Goal: Check status: Check status

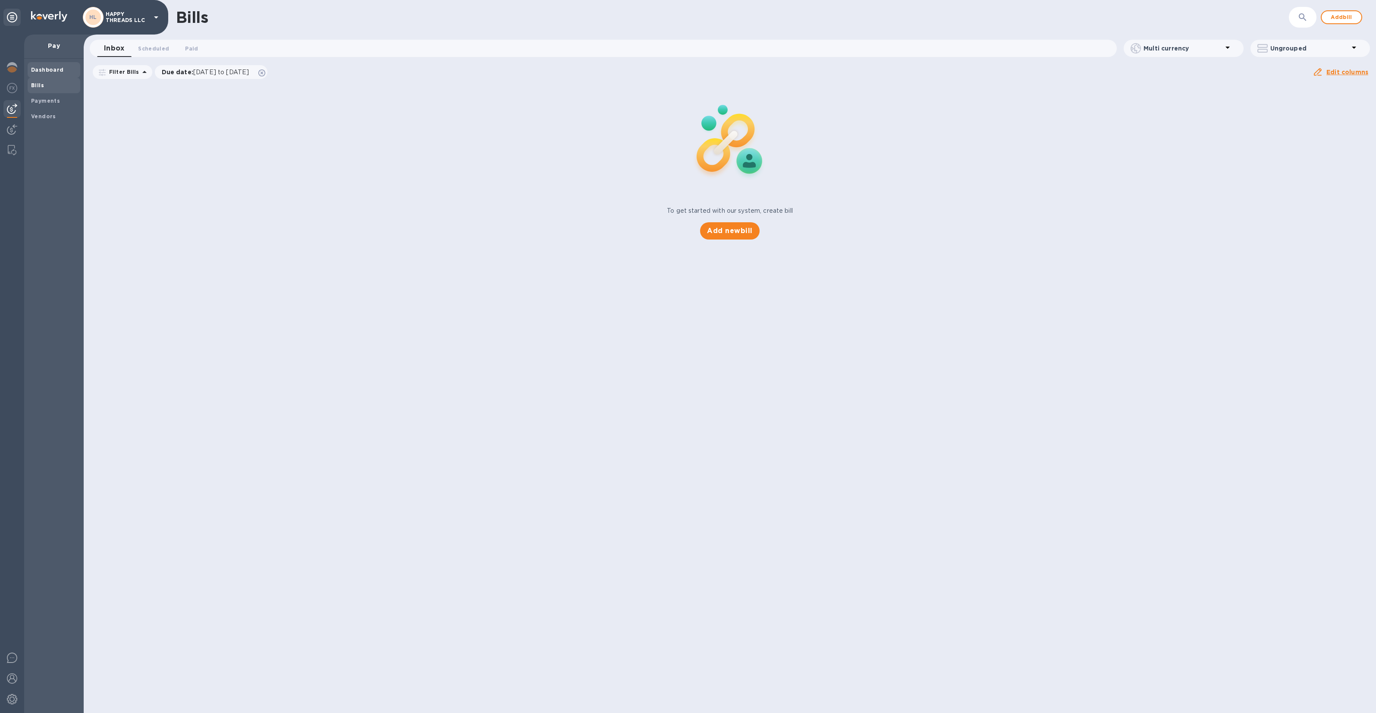
click at [57, 69] on b "Dashboard" at bounding box center [47, 69] width 33 height 6
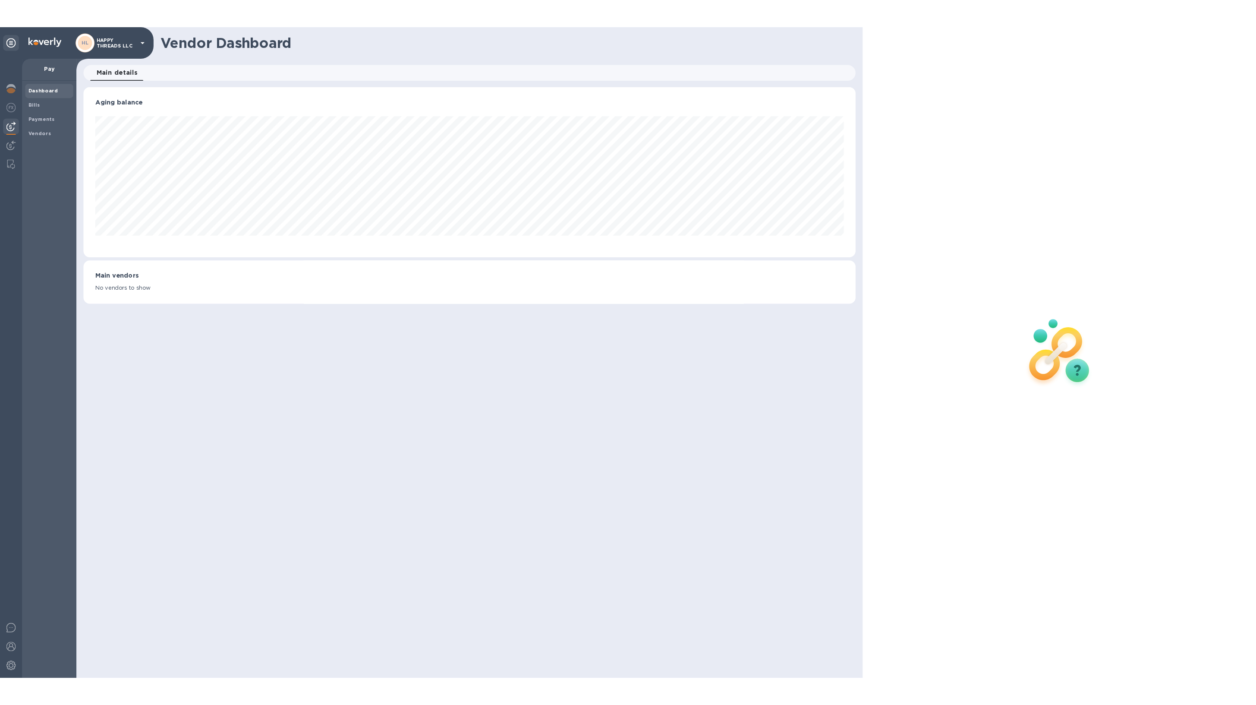
scroll to position [186, 846]
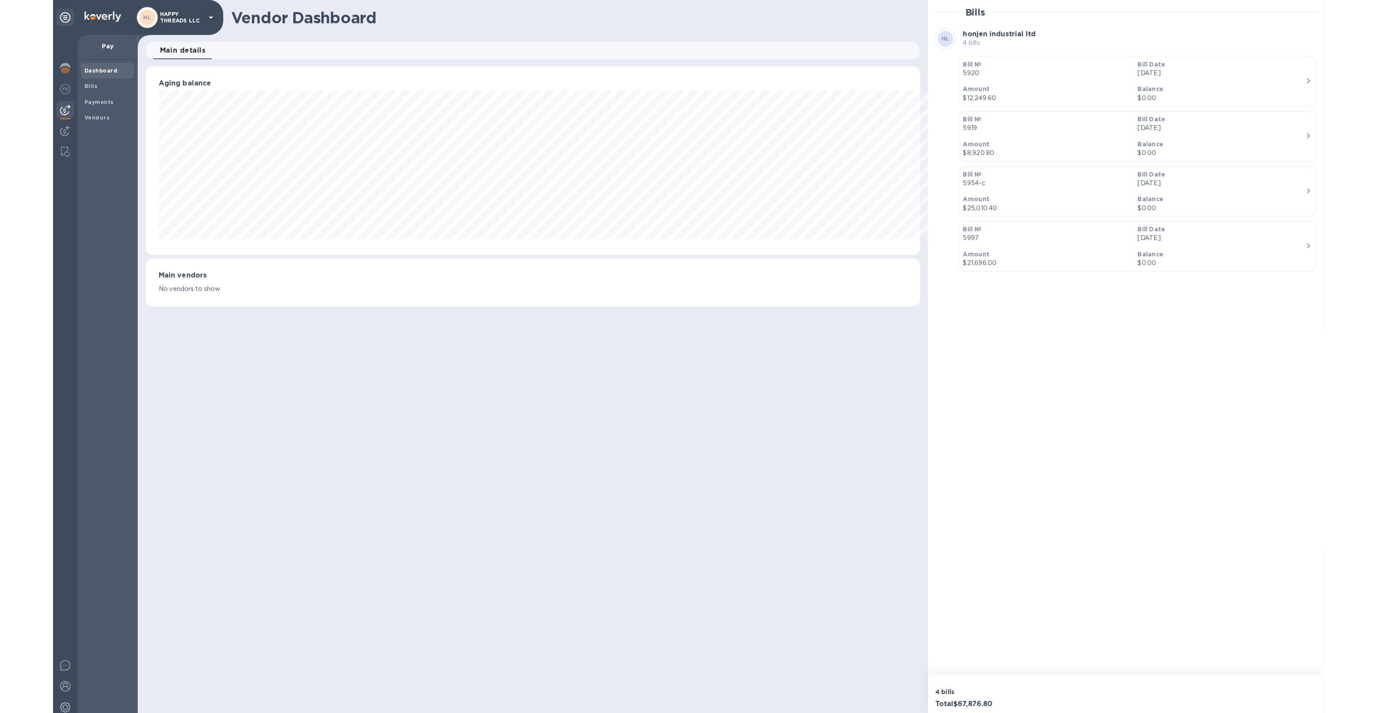
scroll to position [186, 846]
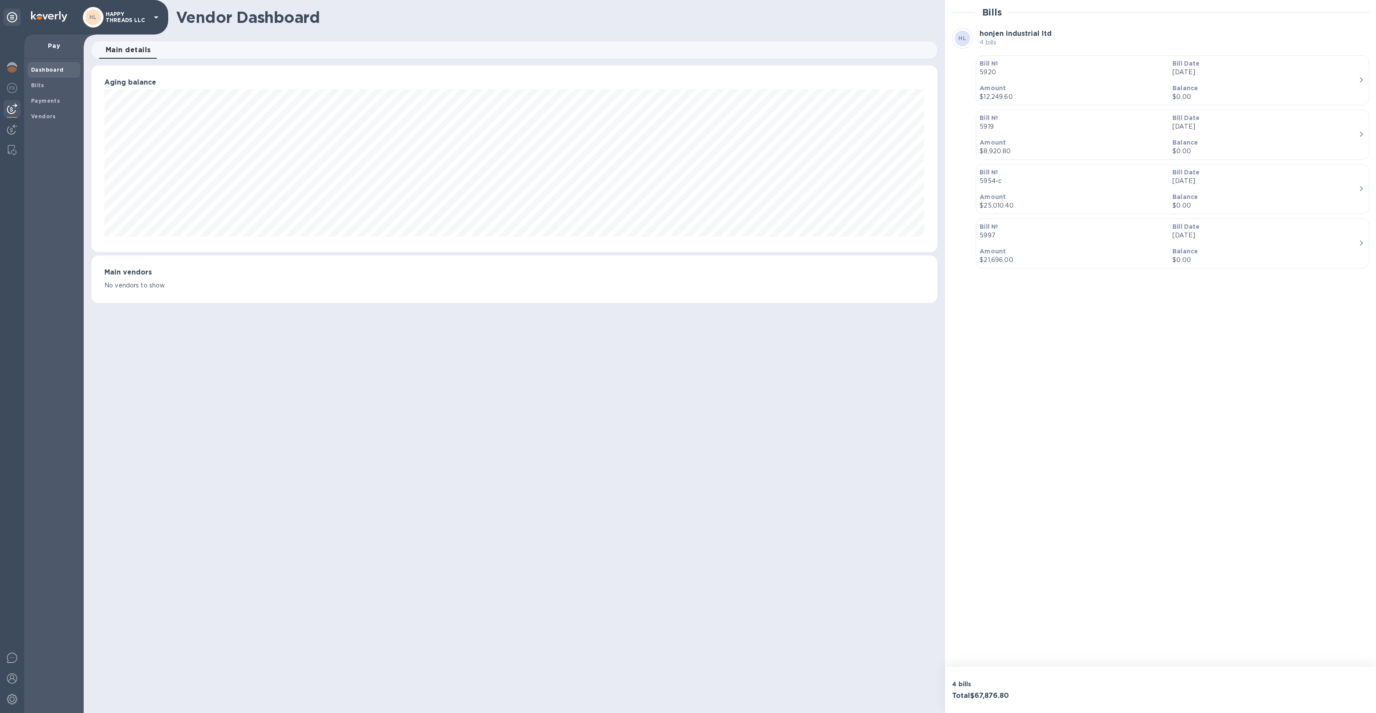
click at [48, 67] on b "Dashboard" at bounding box center [47, 69] width 33 height 6
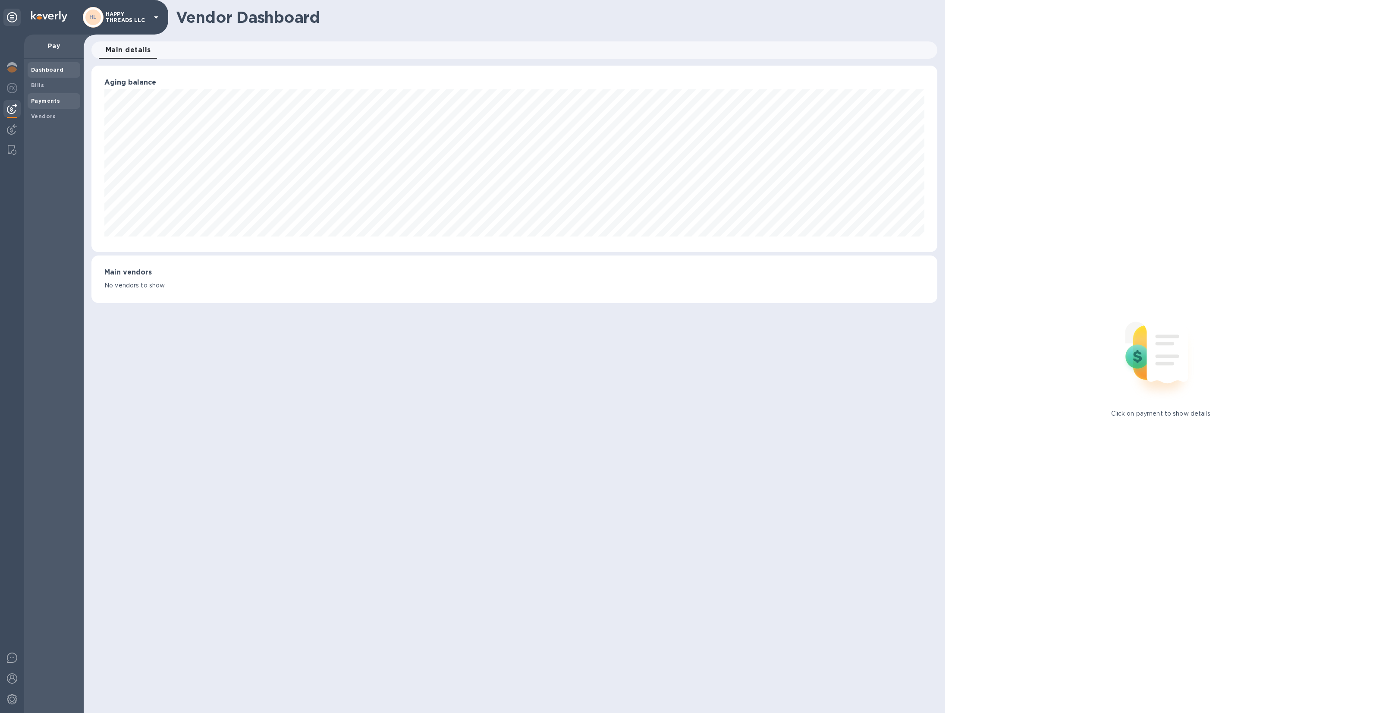
click at [47, 98] on b "Payments" at bounding box center [45, 101] width 29 height 6
